Goal: Transaction & Acquisition: Book appointment/travel/reservation

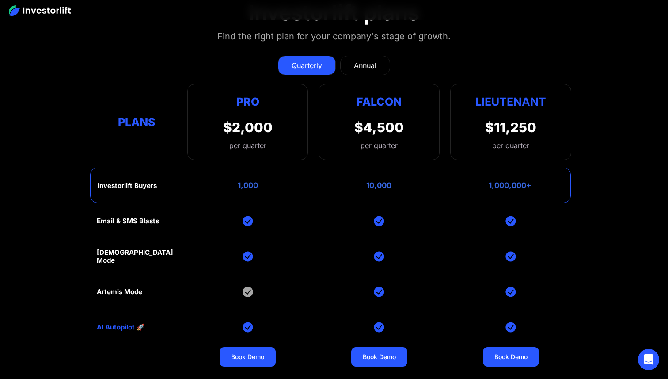
scroll to position [3582, 0]
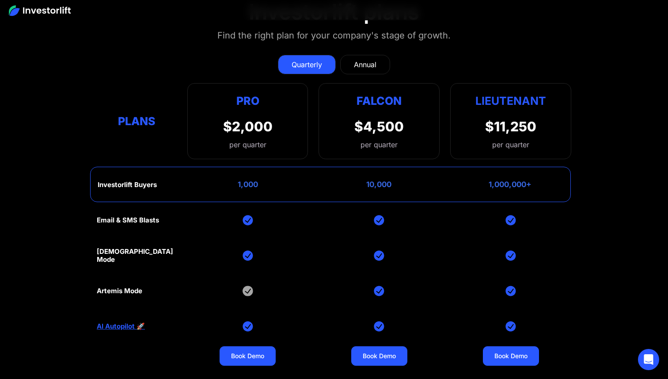
click at [358, 59] on div "Annual" at bounding box center [365, 64] width 23 height 11
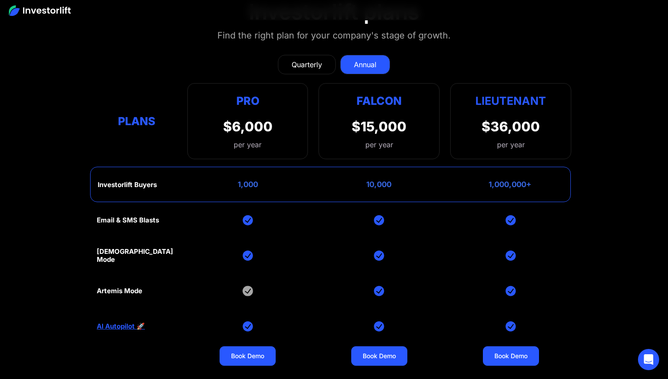
click at [308, 59] on div "Quarterly" at bounding box center [307, 64] width 31 height 11
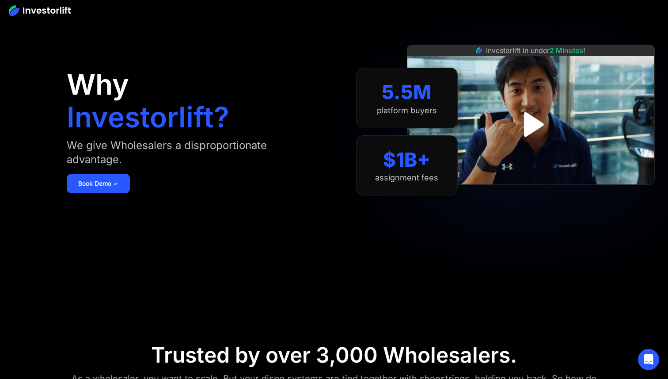
scroll to position [0, 0]
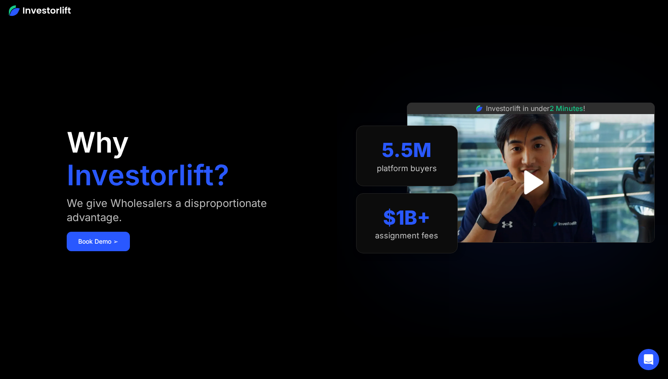
scroll to position [10, 0]
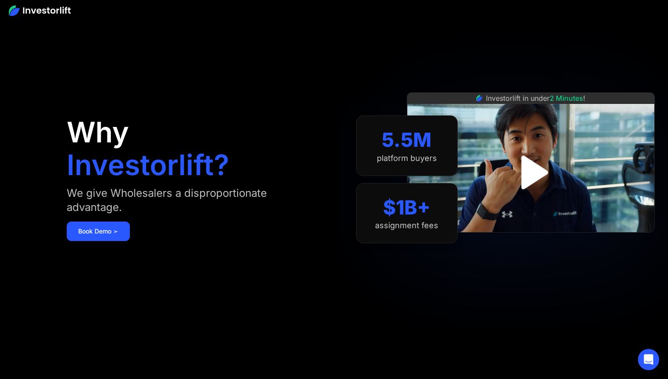
click at [537, 181] on img "open lightbox" at bounding box center [530, 172] width 61 height 61
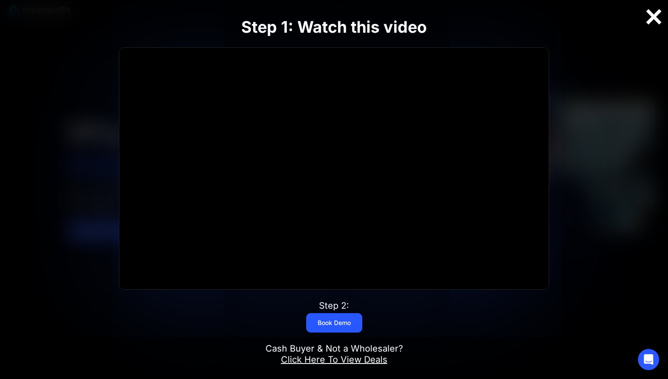
click at [656, 19] on div at bounding box center [654, 17] width 28 height 19
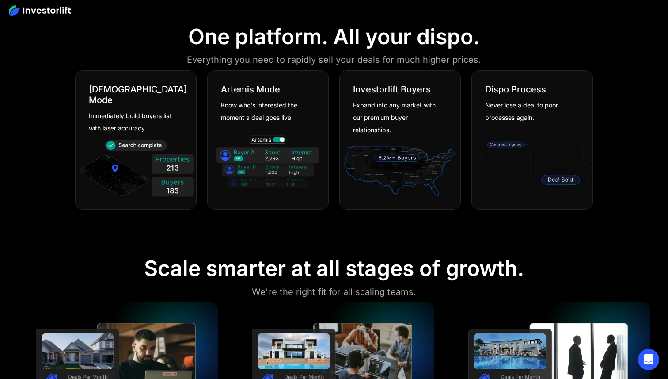
scroll to position [0, 0]
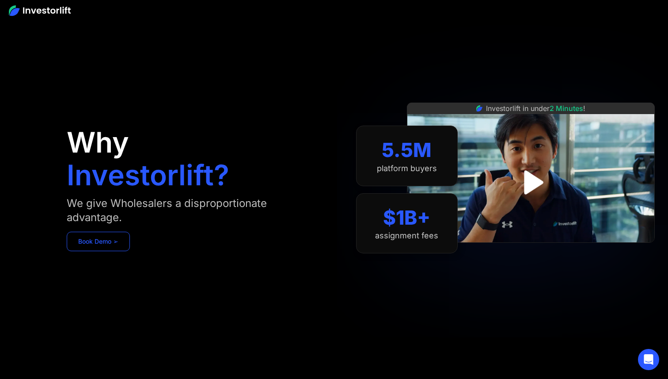
click at [106, 237] on link "Book Demo ➢" at bounding box center [98, 241] width 63 height 19
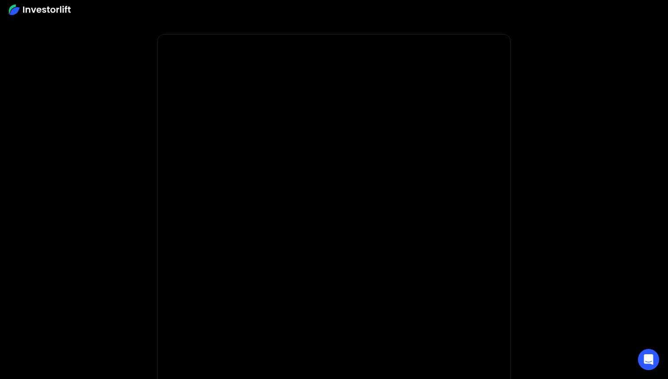
scroll to position [15, 0]
